Goal: Task Accomplishment & Management: Use online tool/utility

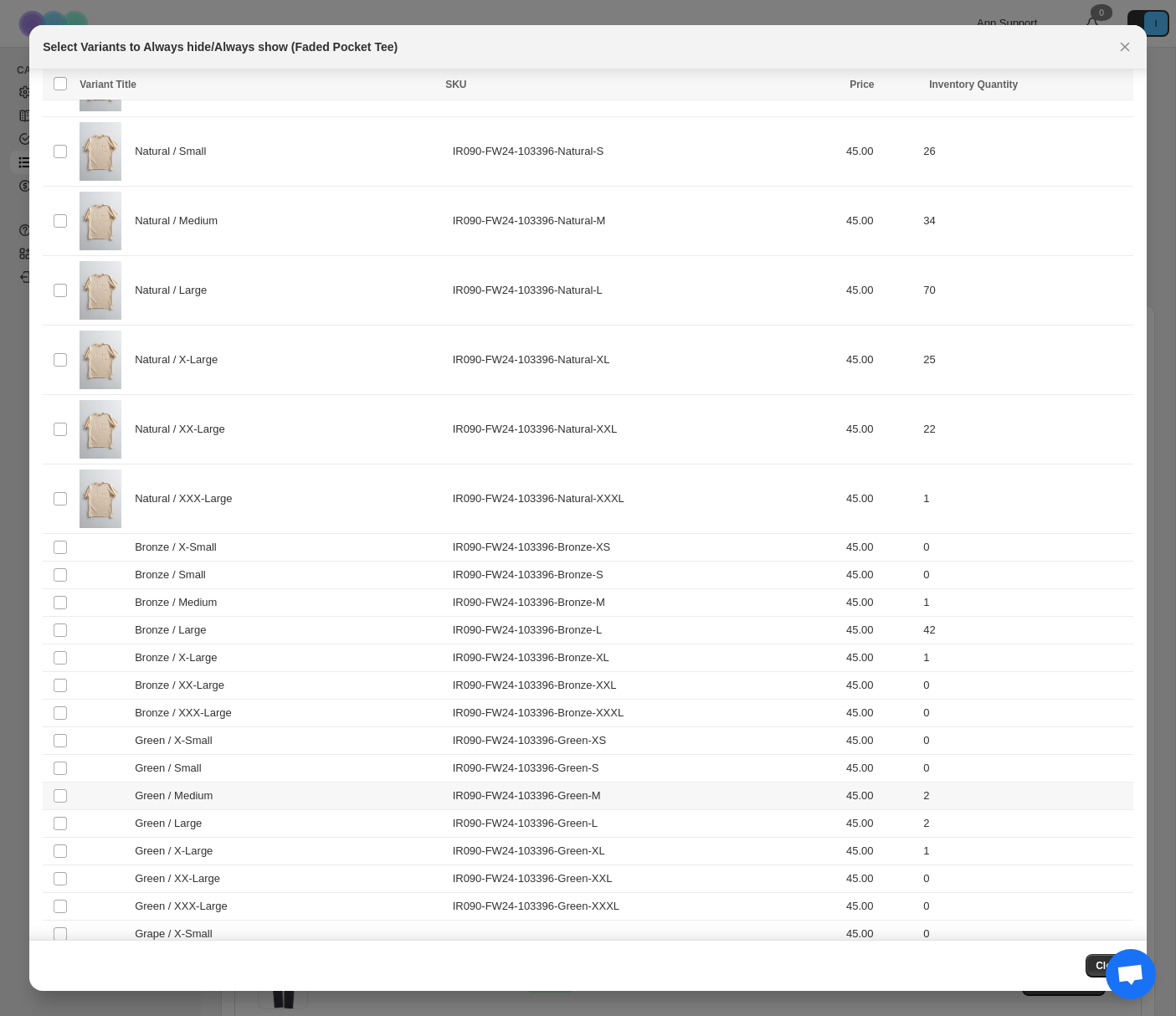
scroll to position [2163, 0]
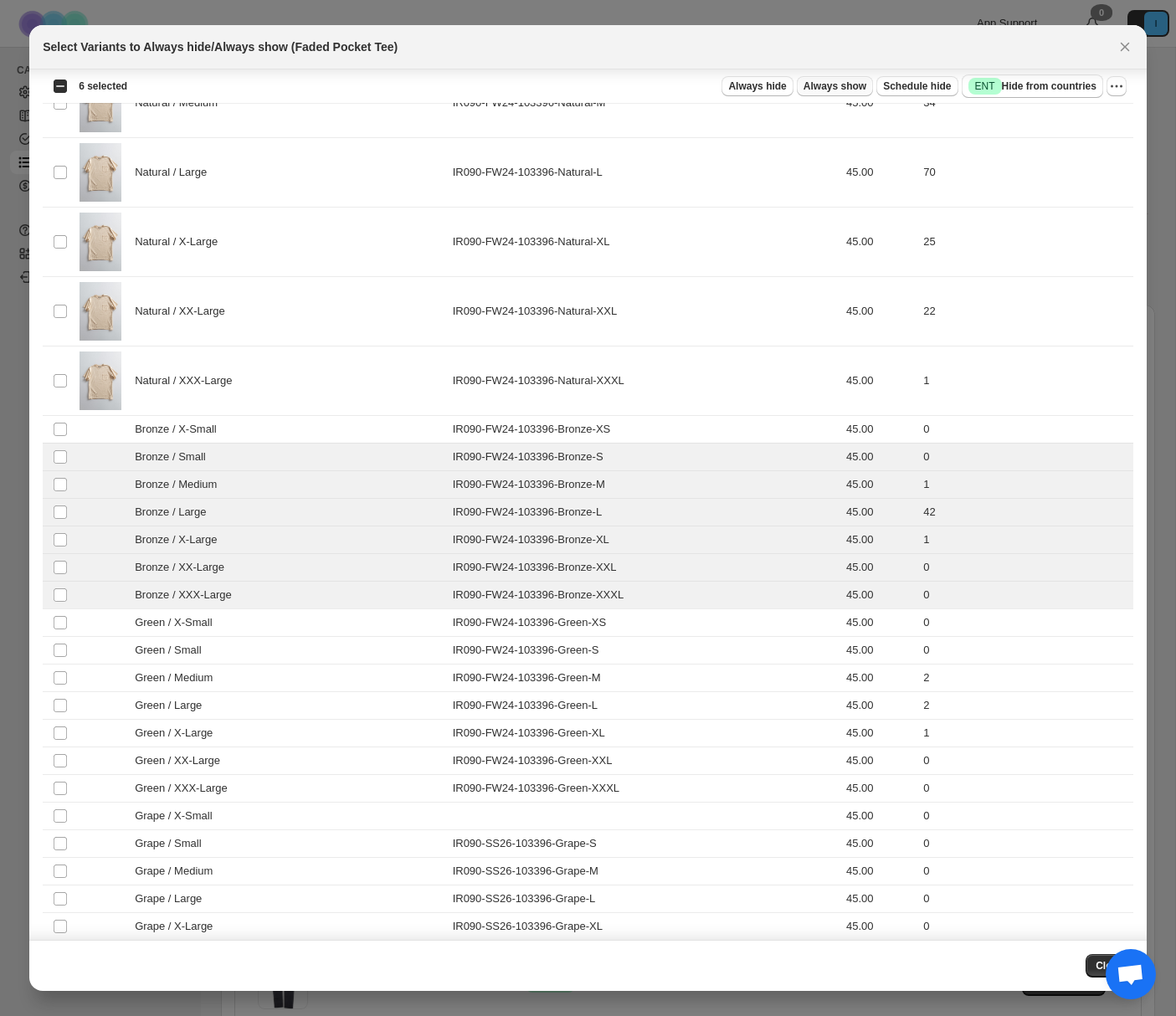
click at [819, 88] on span "Always show" at bounding box center [835, 87] width 63 height 14
